Goal: Check status

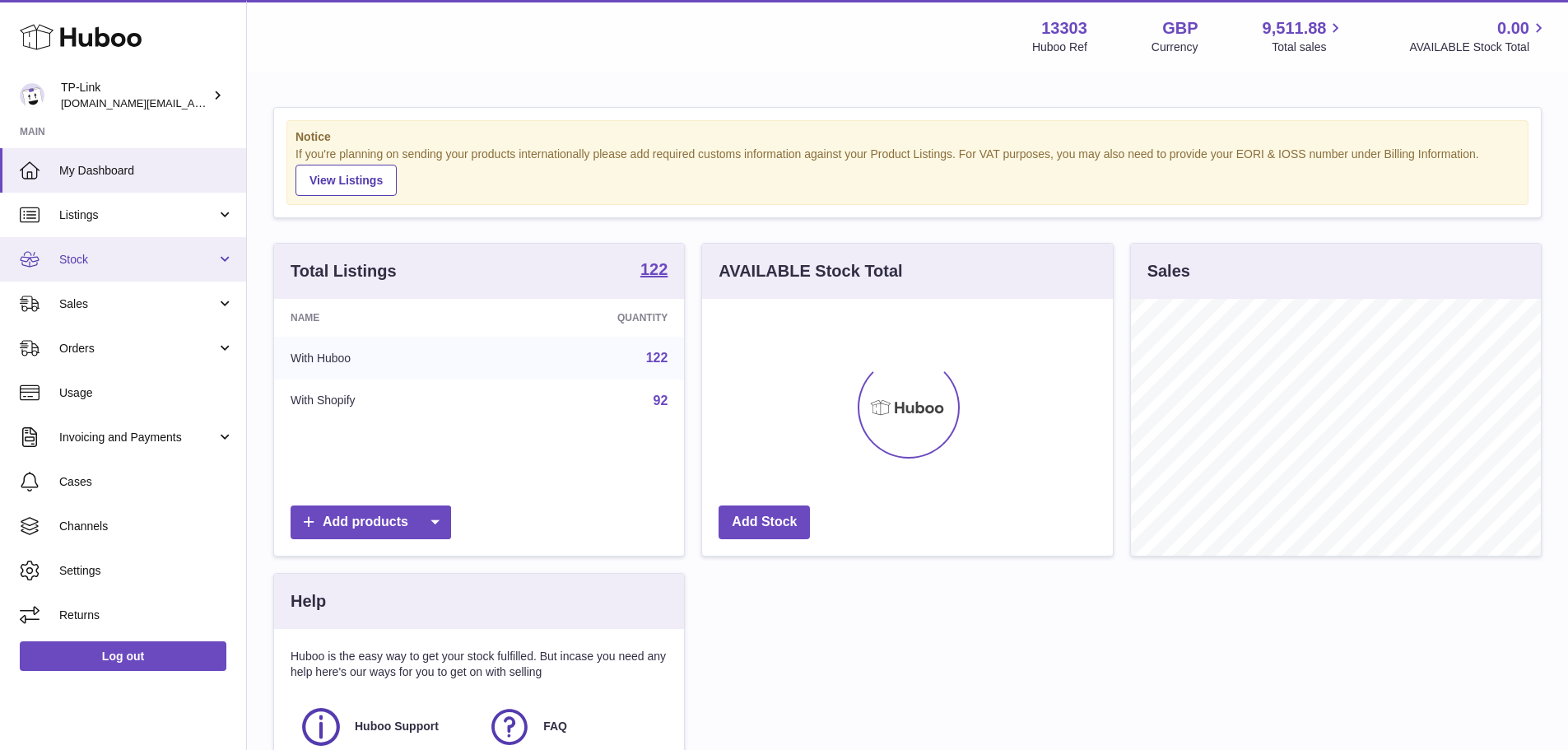
scroll to position [257, 411]
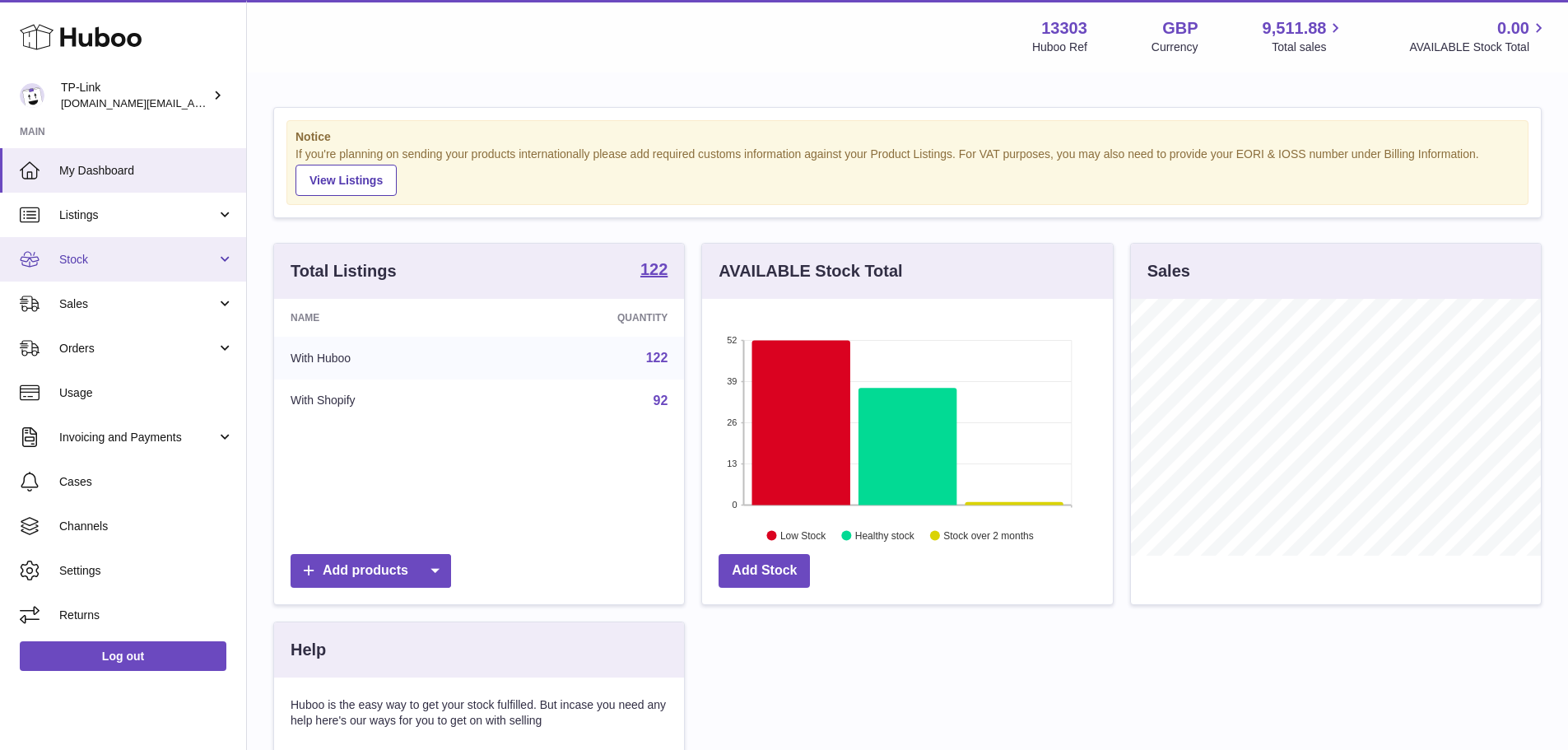
click at [160, 252] on span "Stock" at bounding box center [137, 259] width 157 height 15
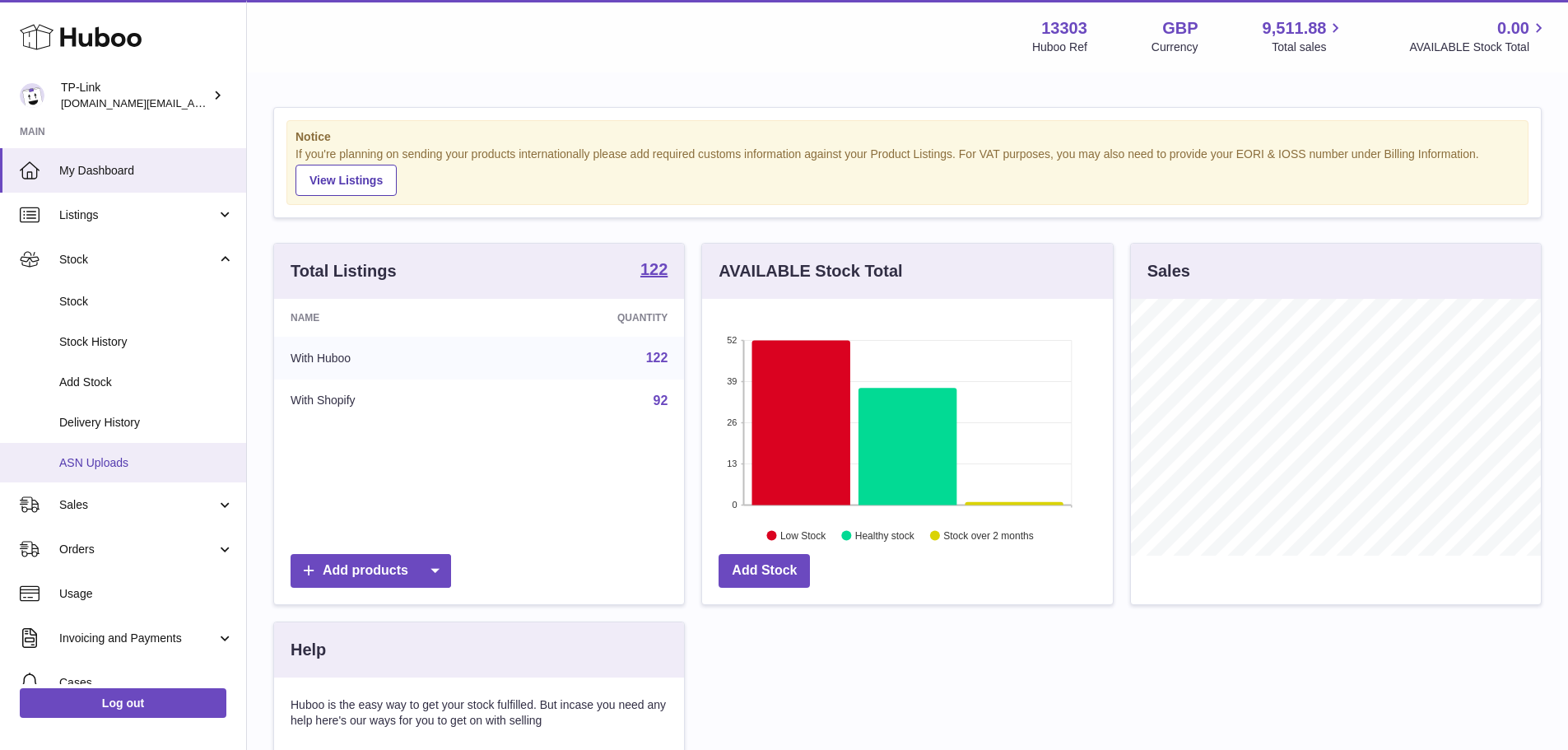
click at [115, 457] on span "ASN Uploads" at bounding box center [146, 463] width 174 height 15
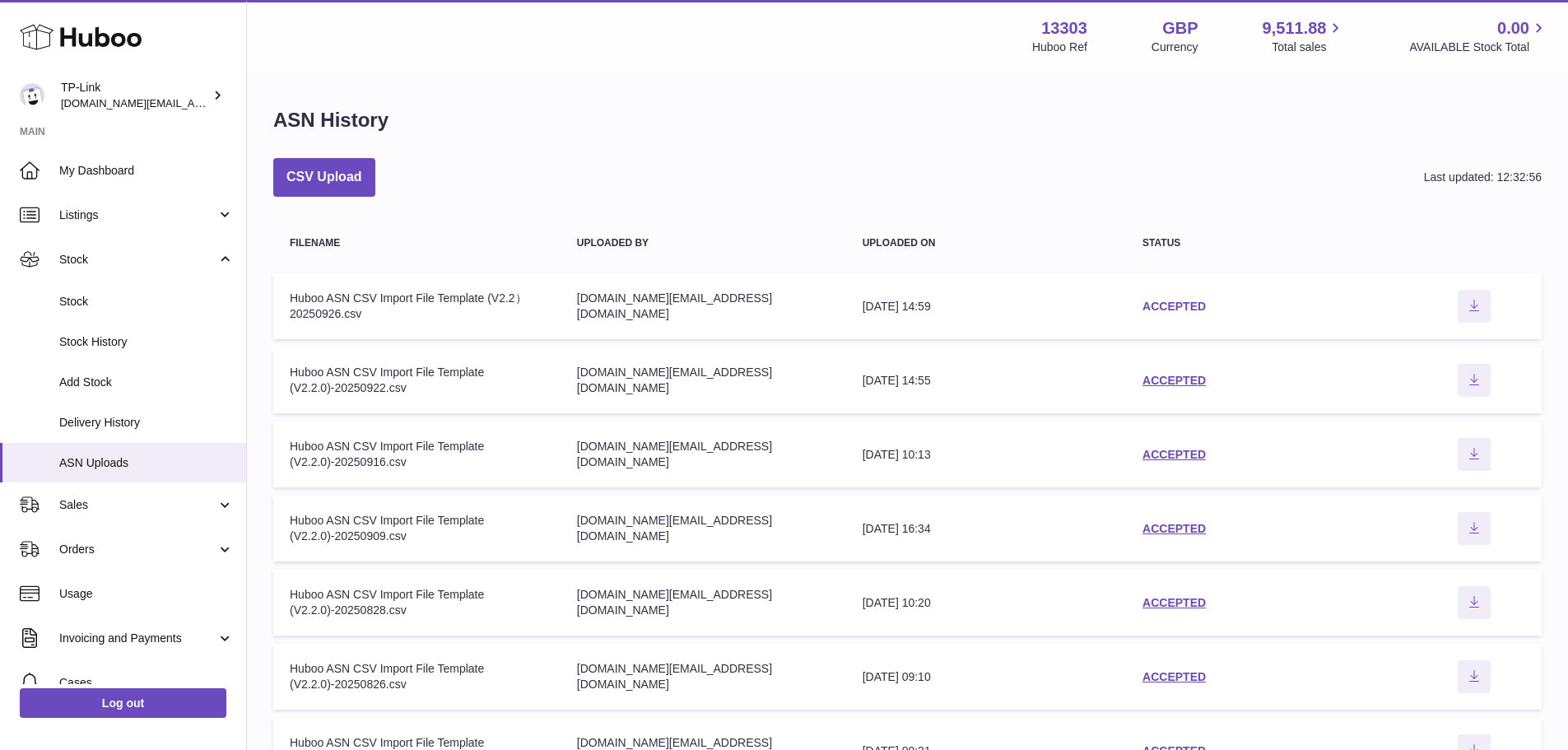
click at [1162, 307] on link "ACCEPTED" at bounding box center [1174, 306] width 64 height 13
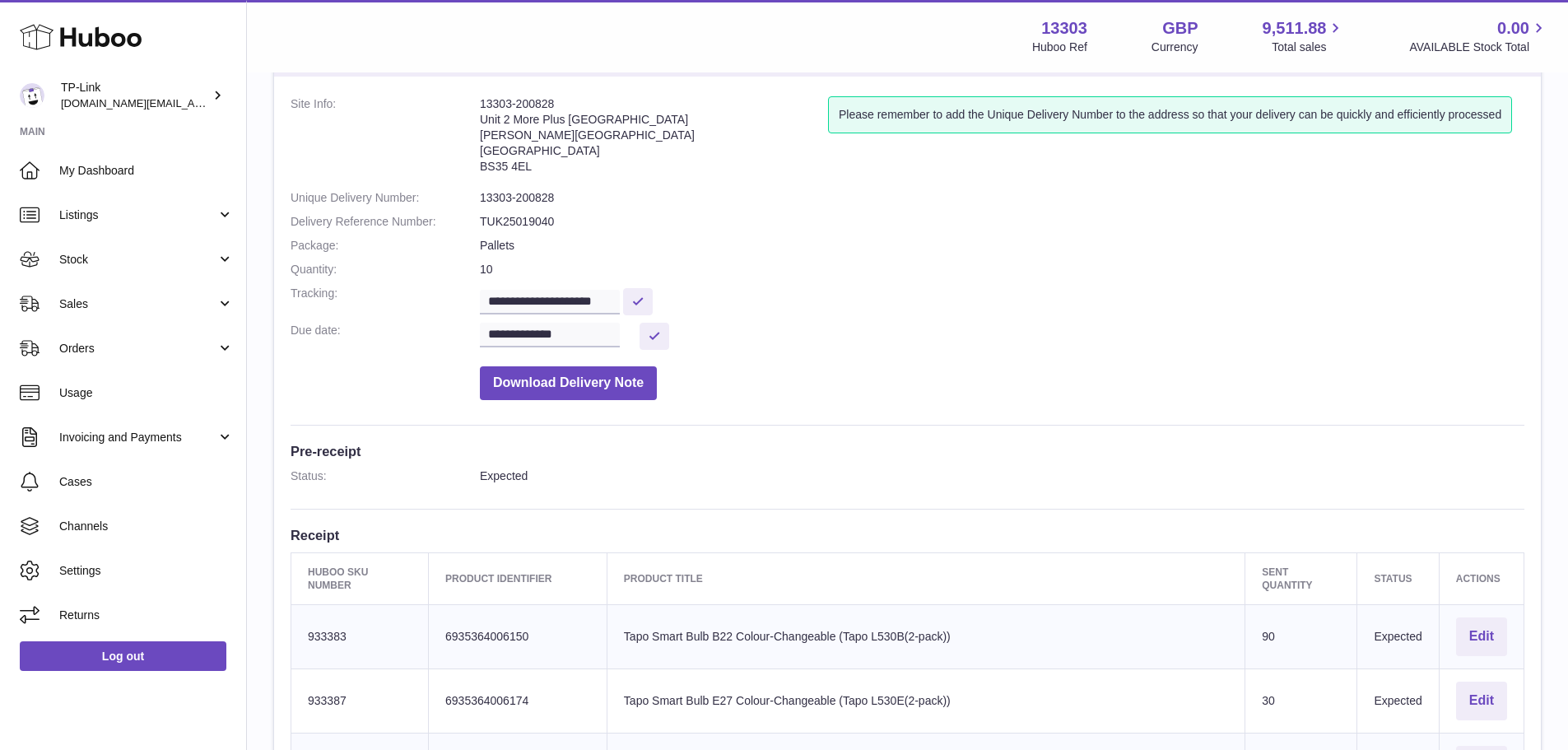
scroll to position [247, 0]
